Goal: Transaction & Acquisition: Subscribe to service/newsletter

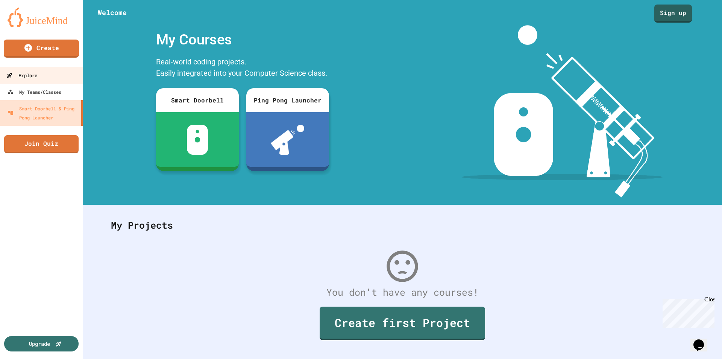
click at [23, 80] on link "Explore" at bounding box center [41, 75] width 85 height 17
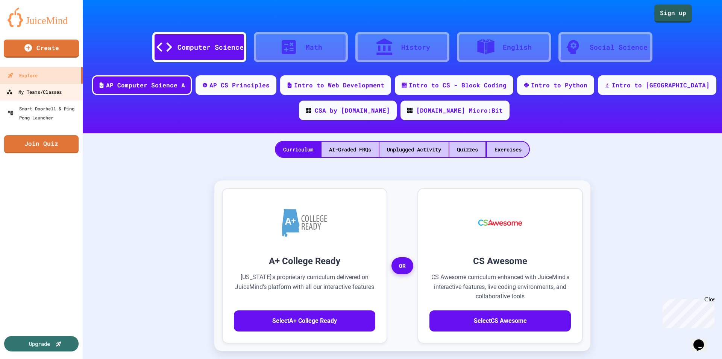
click at [22, 91] on div "My Teams/Classes" at bounding box center [33, 91] width 55 height 9
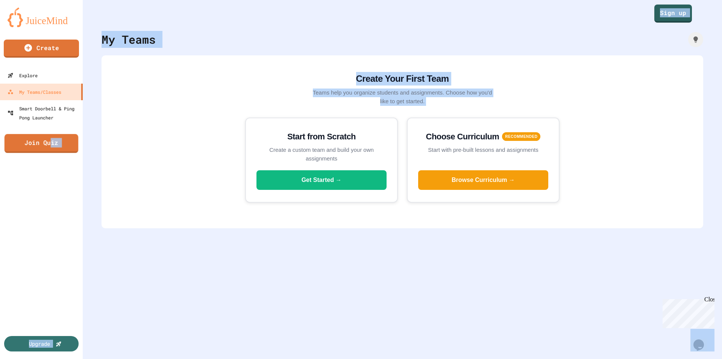
drag, startPoint x: 50, startPoint y: 141, endPoint x: 159, endPoint y: 49, distance: 143.0
click at [158, 53] on div "Create Explore My Teams/Classes Smart Doorbell & Ping Pong Launcher Join Quiz U…" at bounding box center [361, 179] width 722 height 359
click at [65, 75] on link "Explore" at bounding box center [41, 75] width 85 height 17
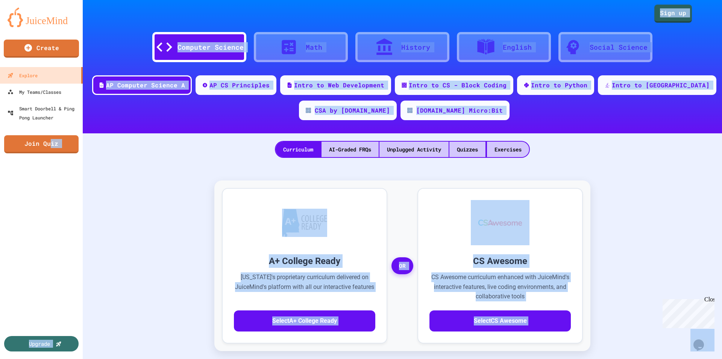
click at [680, 34] on div "Computer Science Math History English Social Science" at bounding box center [402, 43] width 617 height 41
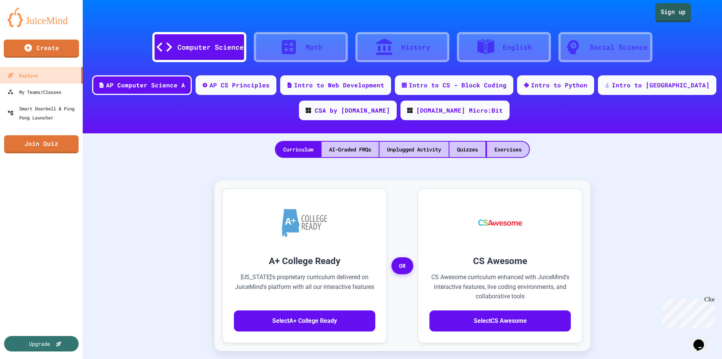
click at [676, 9] on link "Sign up" at bounding box center [673, 12] width 36 height 19
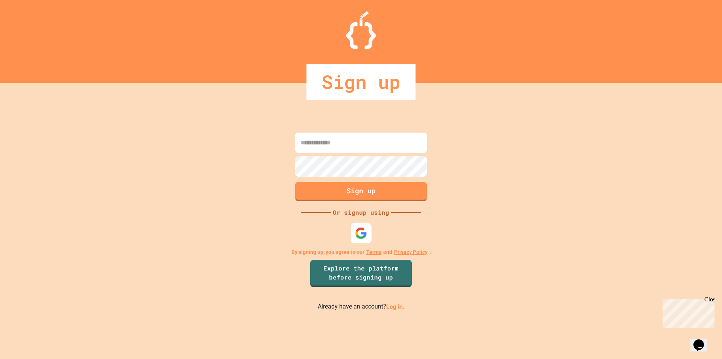
click at [367, 230] on img at bounding box center [361, 232] width 12 height 12
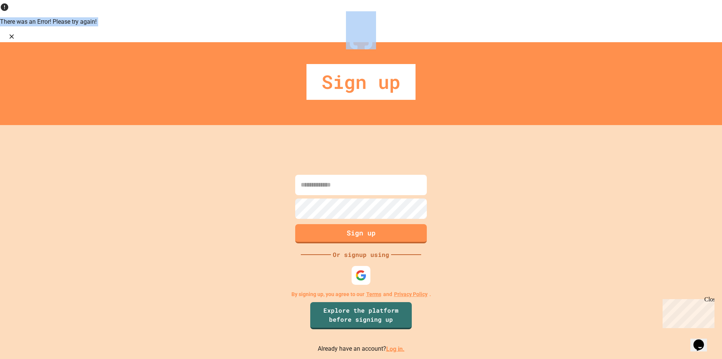
click at [452, 51] on div "Sign up" at bounding box center [361, 83] width 722 height 83
